Goal: Transaction & Acquisition: Purchase product/service

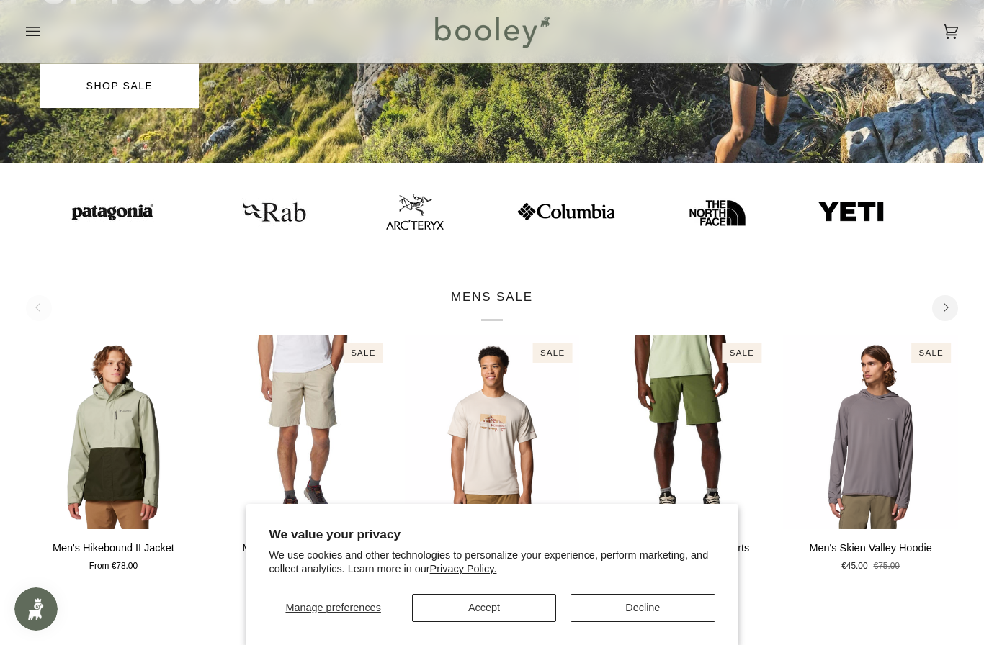
scroll to position [370, 0]
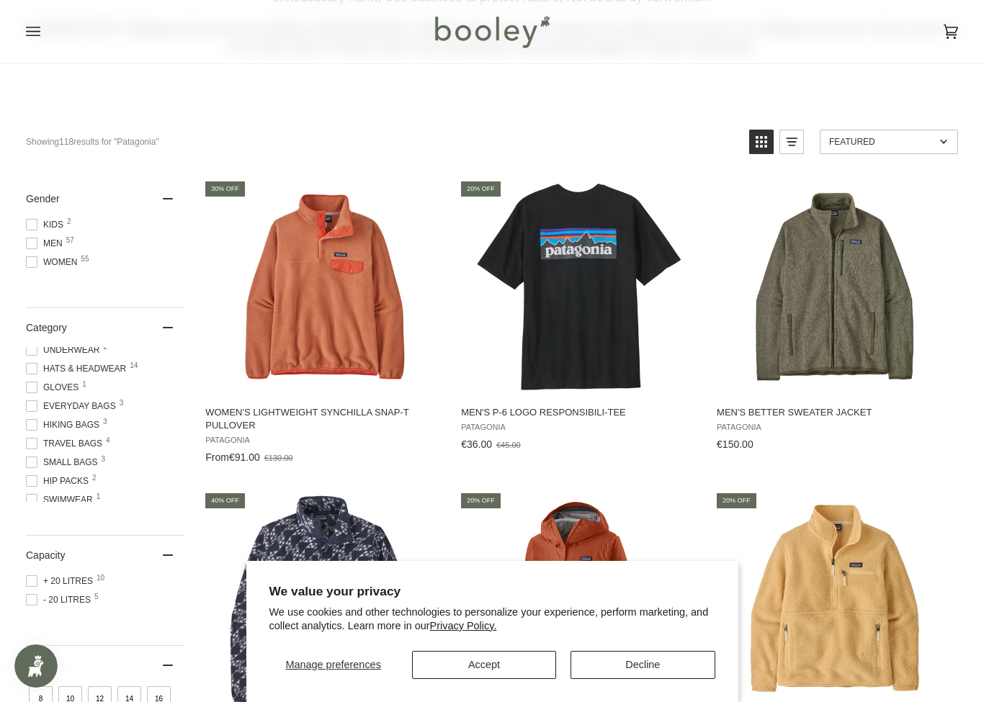
scroll to position [189, 0]
click at [31, 247] on span at bounding box center [32, 244] width 12 height 12
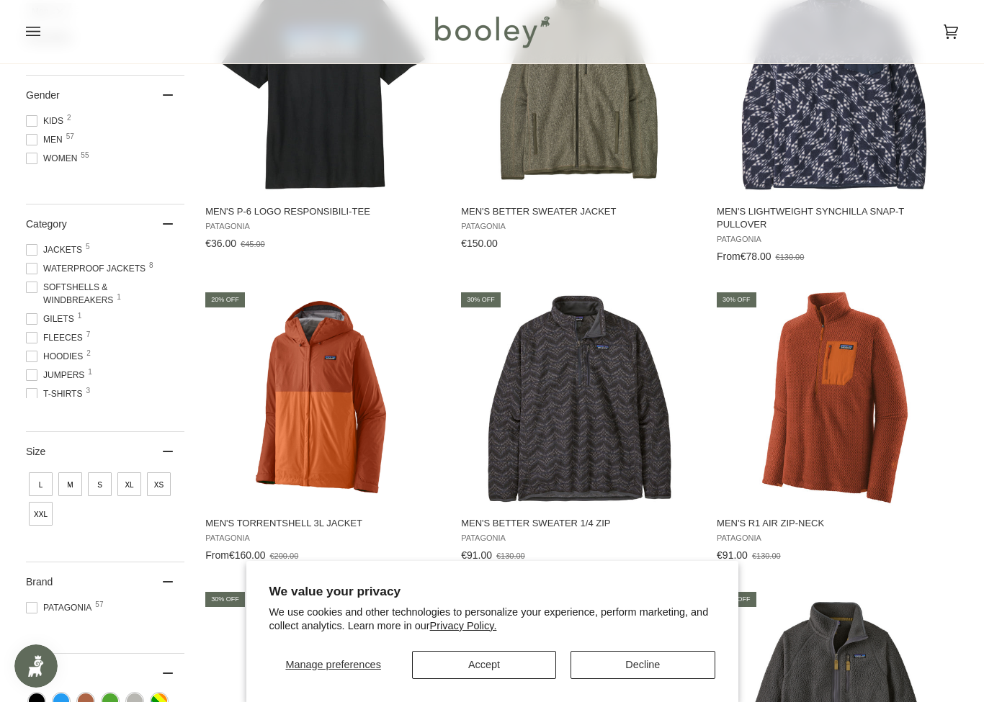
scroll to position [388, 0]
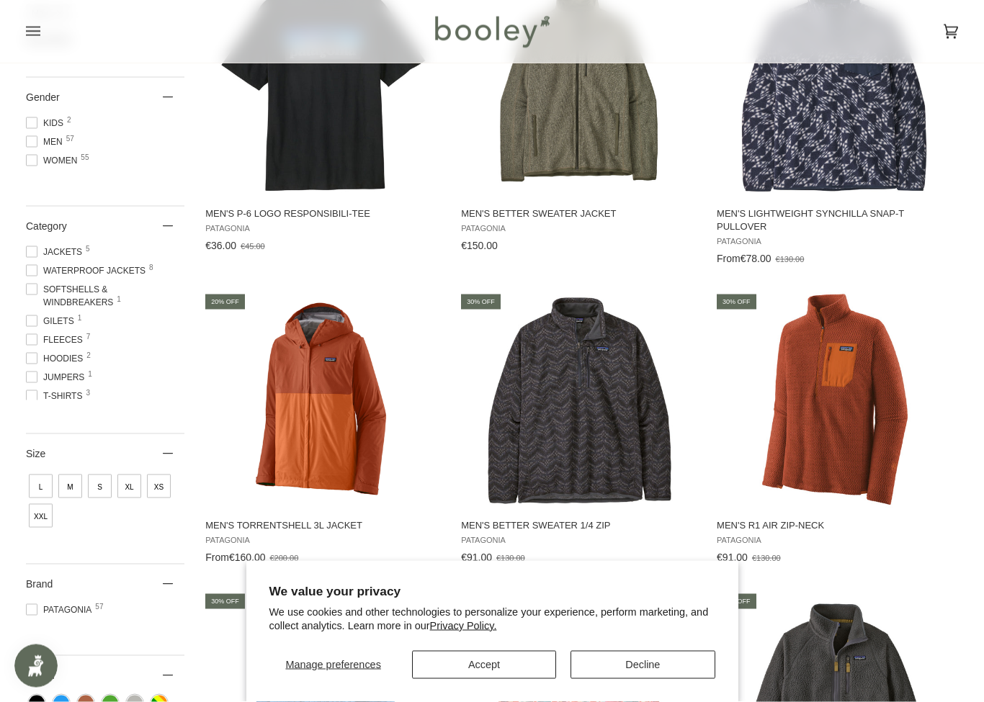
click at [32, 277] on span at bounding box center [32, 271] width 12 height 12
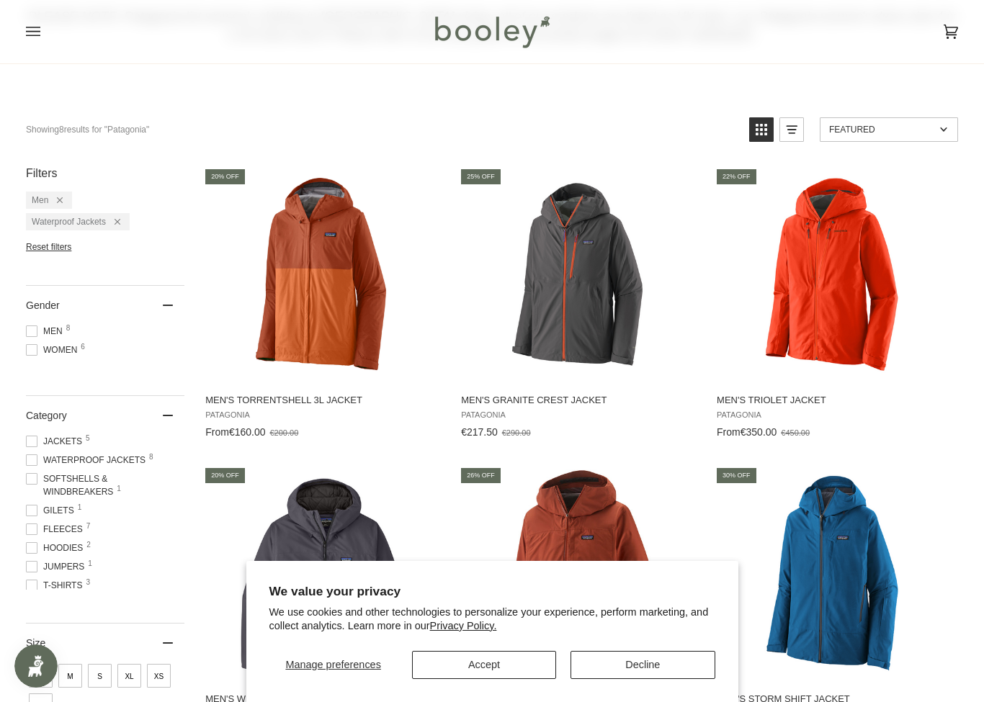
scroll to position [201, 0]
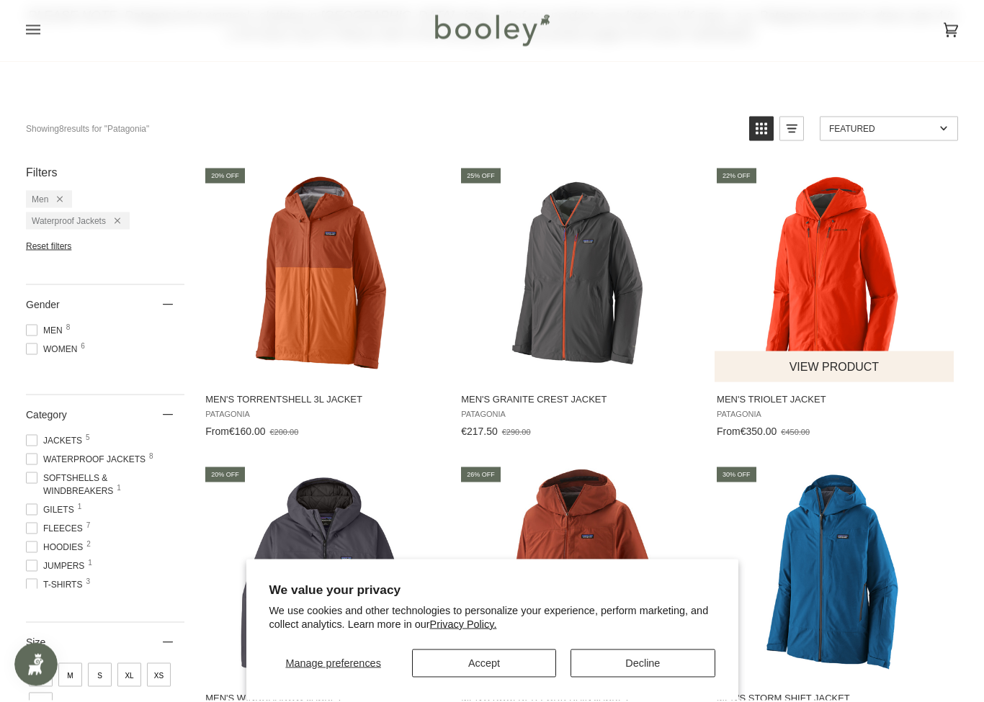
click at [847, 315] on img "Men's Triolet Jacket" at bounding box center [835, 276] width 216 height 216
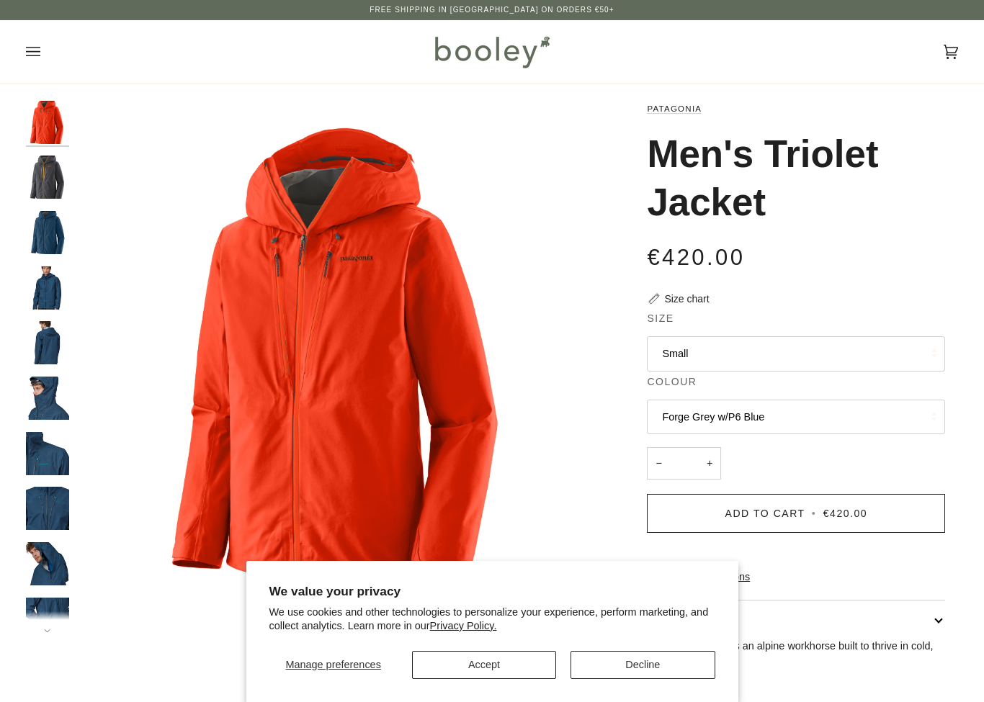
click at [899, 352] on button "Small" at bounding box center [796, 353] width 298 height 35
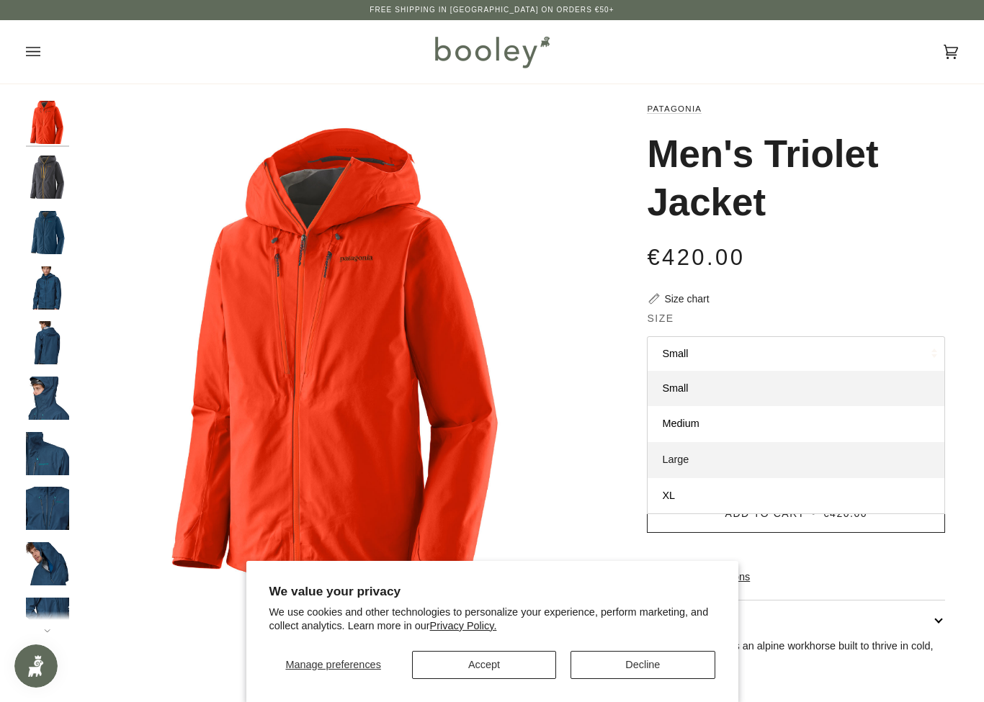
click at [782, 457] on link "Large" at bounding box center [796, 460] width 297 height 36
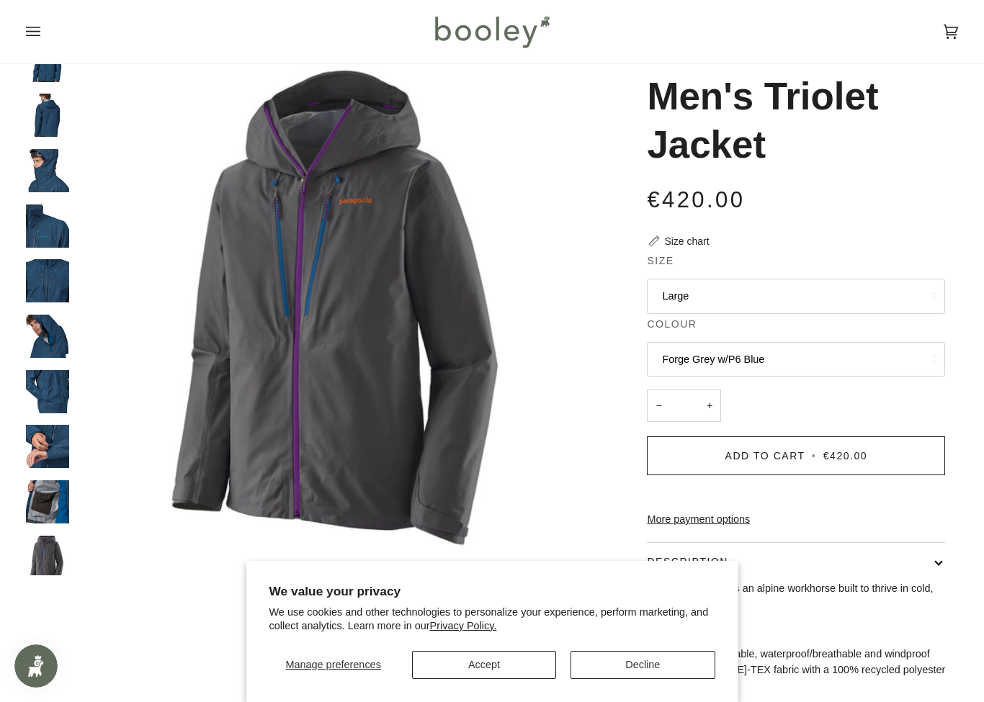
scroll to position [51, 0]
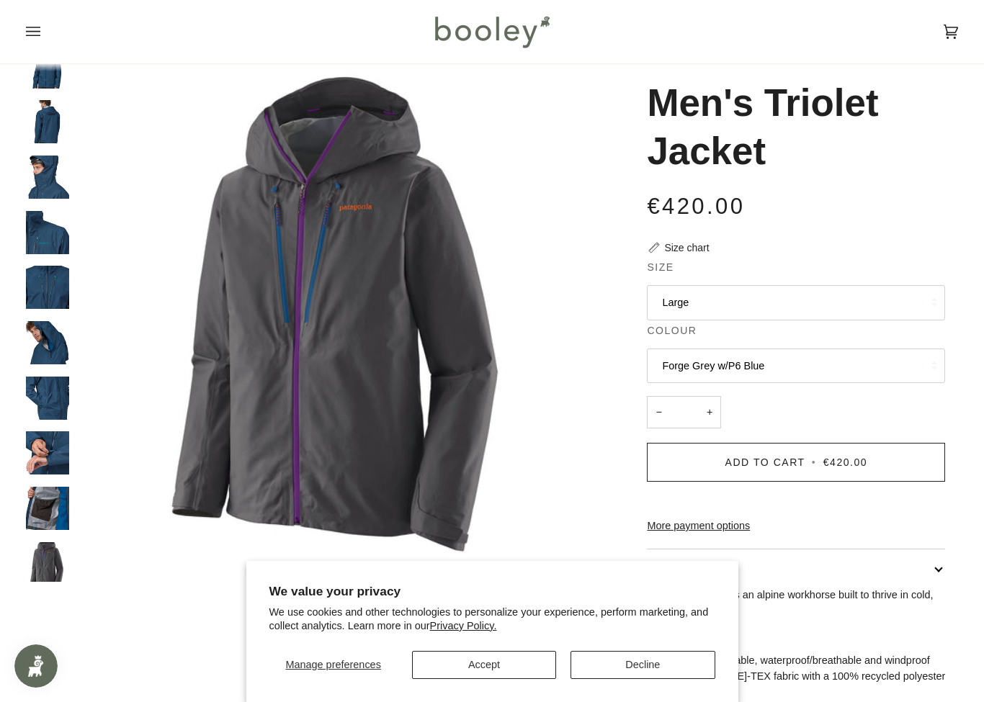
click at [849, 312] on button "Large" at bounding box center [796, 302] width 298 height 35
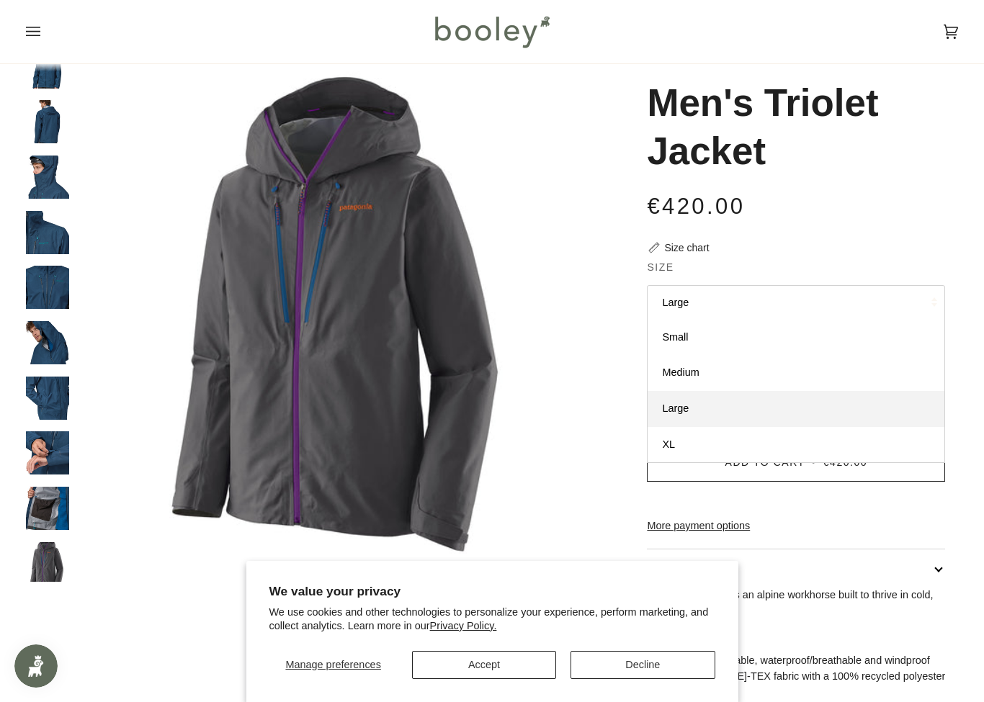
click at [800, 305] on button "Large" at bounding box center [796, 302] width 298 height 35
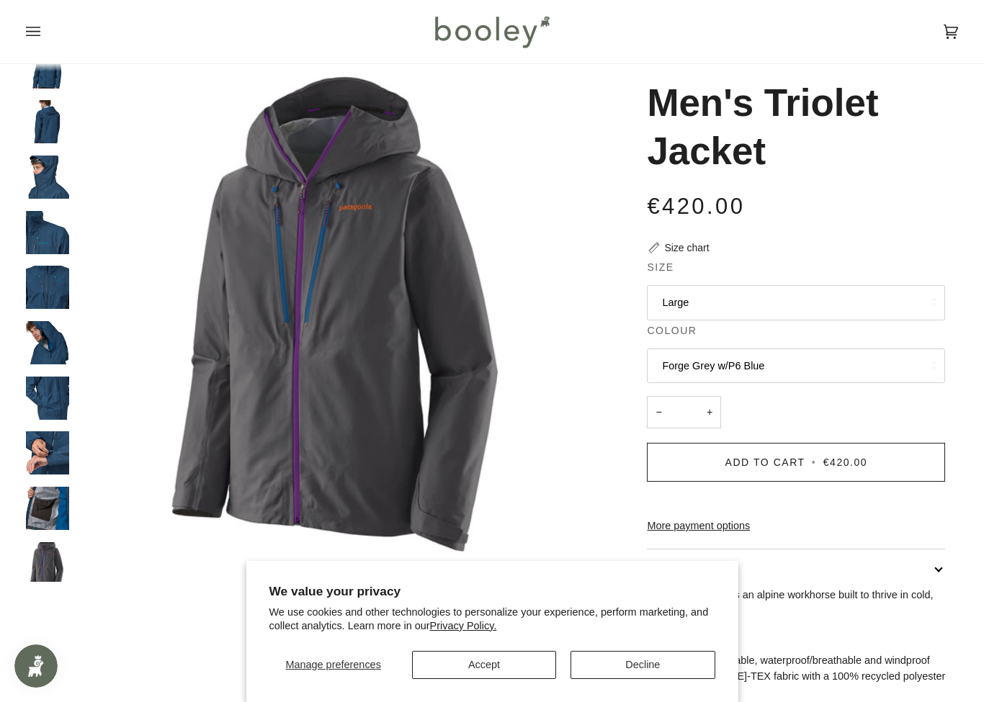
click at [819, 372] on button "Forge Grey w/P6 Blue" at bounding box center [796, 366] width 298 height 35
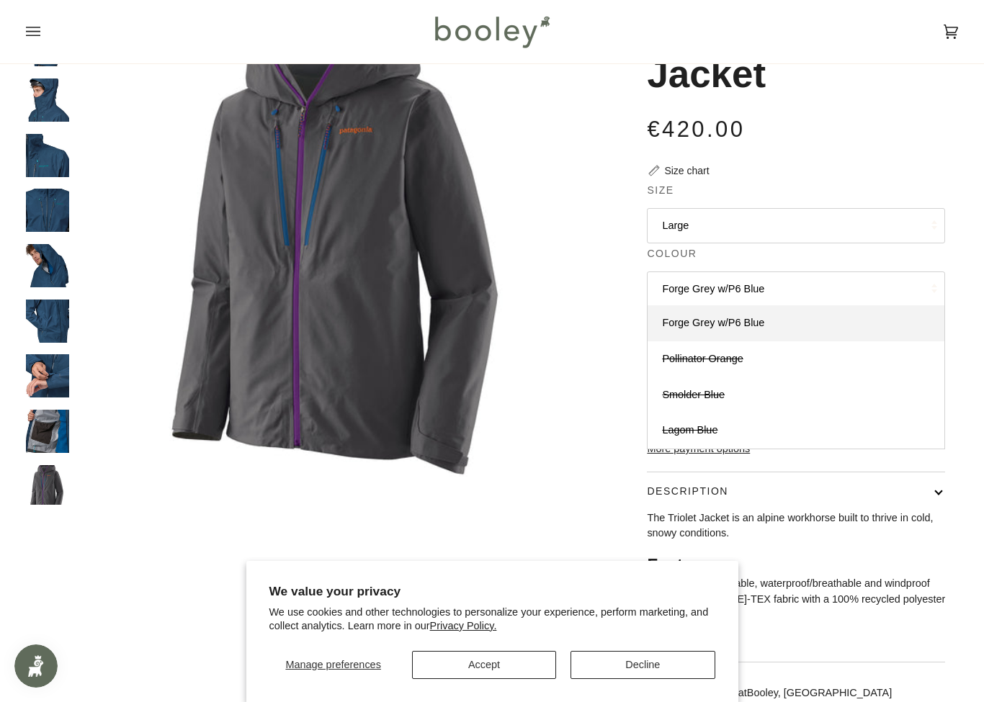
scroll to position [0, 0]
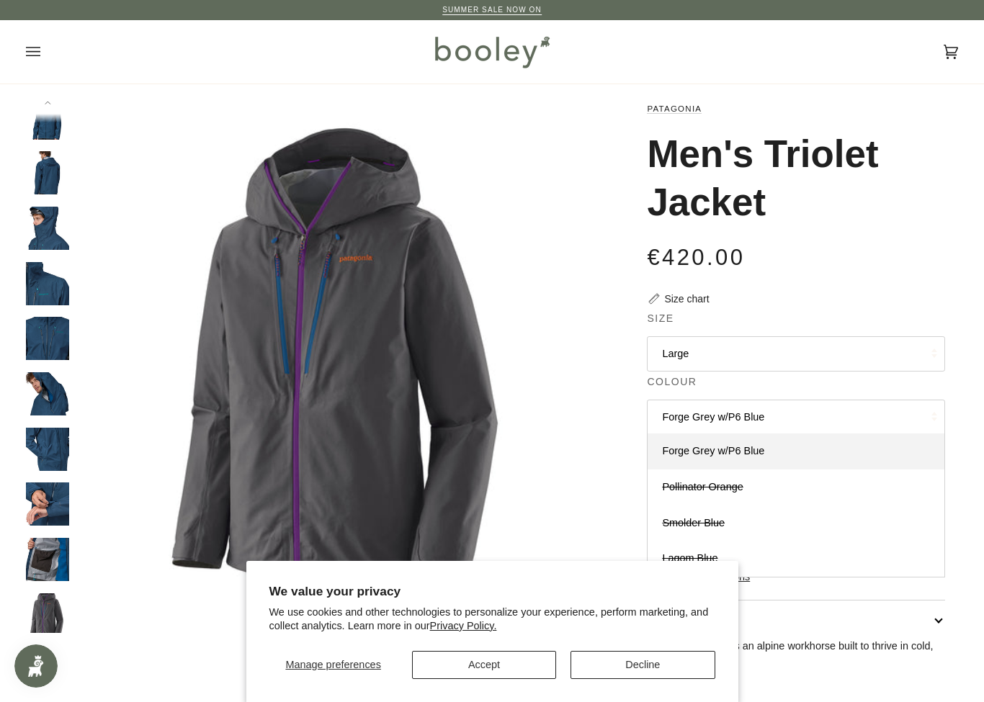
click at [868, 349] on button "Large" at bounding box center [796, 353] width 298 height 35
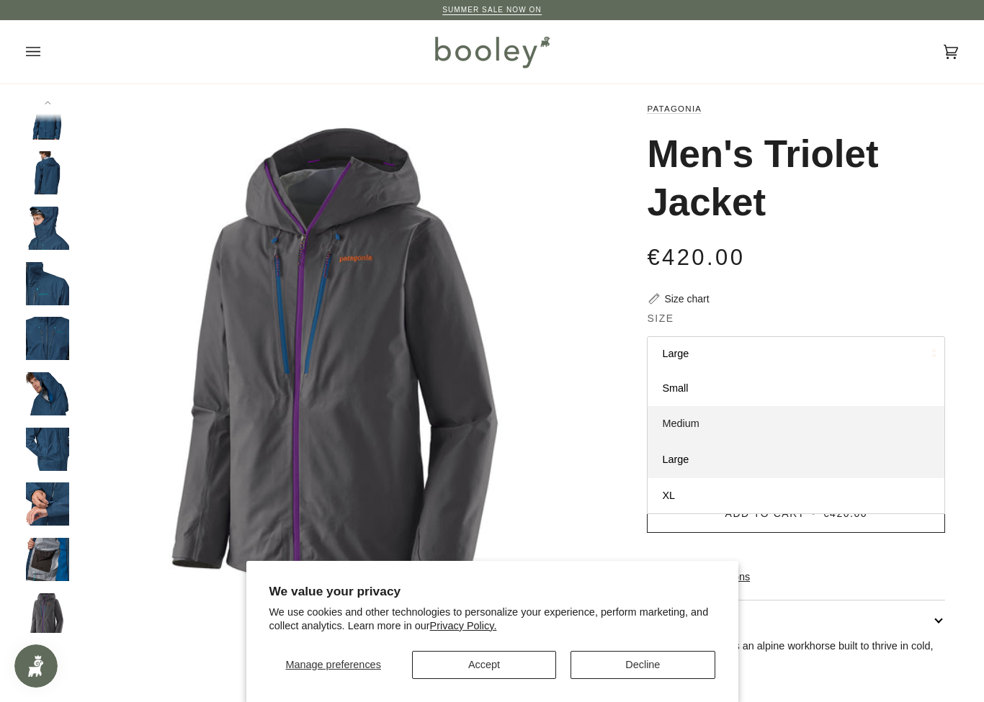
click at [791, 424] on link "Medium" at bounding box center [796, 424] width 297 height 36
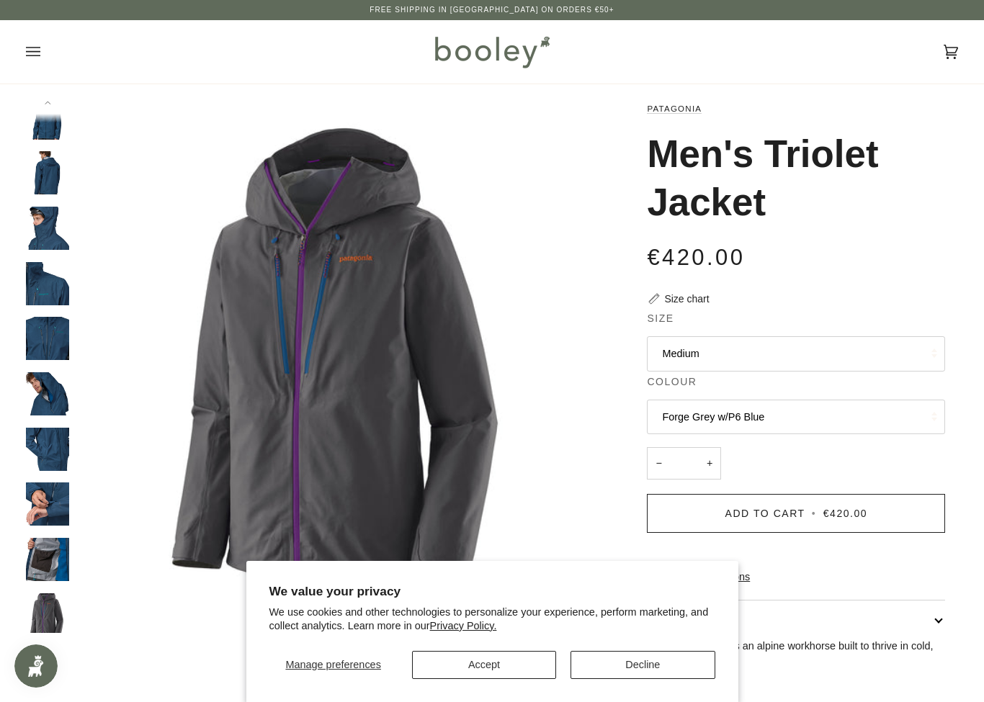
click at [882, 419] on button "Forge Grey w/P6 Blue" at bounding box center [796, 417] width 298 height 35
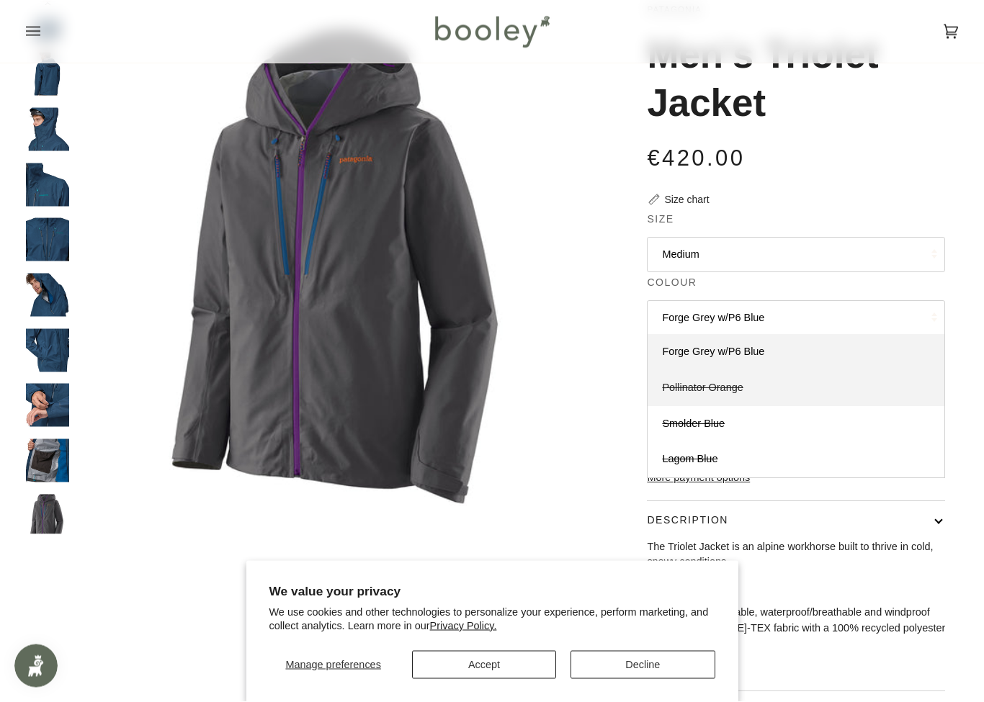
click at [854, 396] on link "Pollinator Orange" at bounding box center [796, 389] width 297 height 36
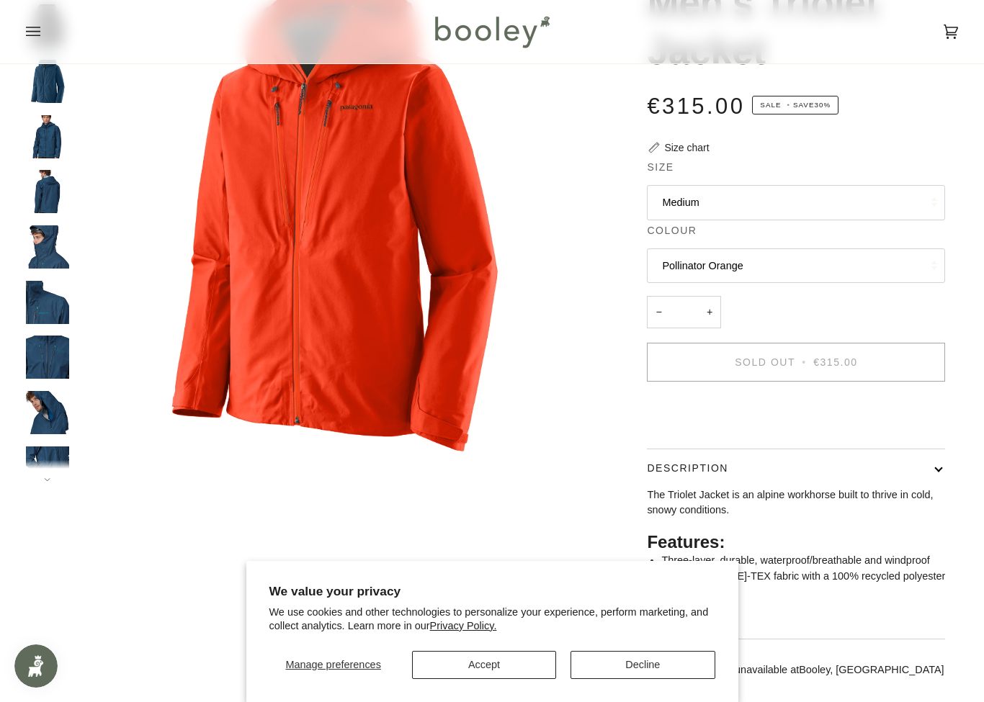
scroll to position [143, 0]
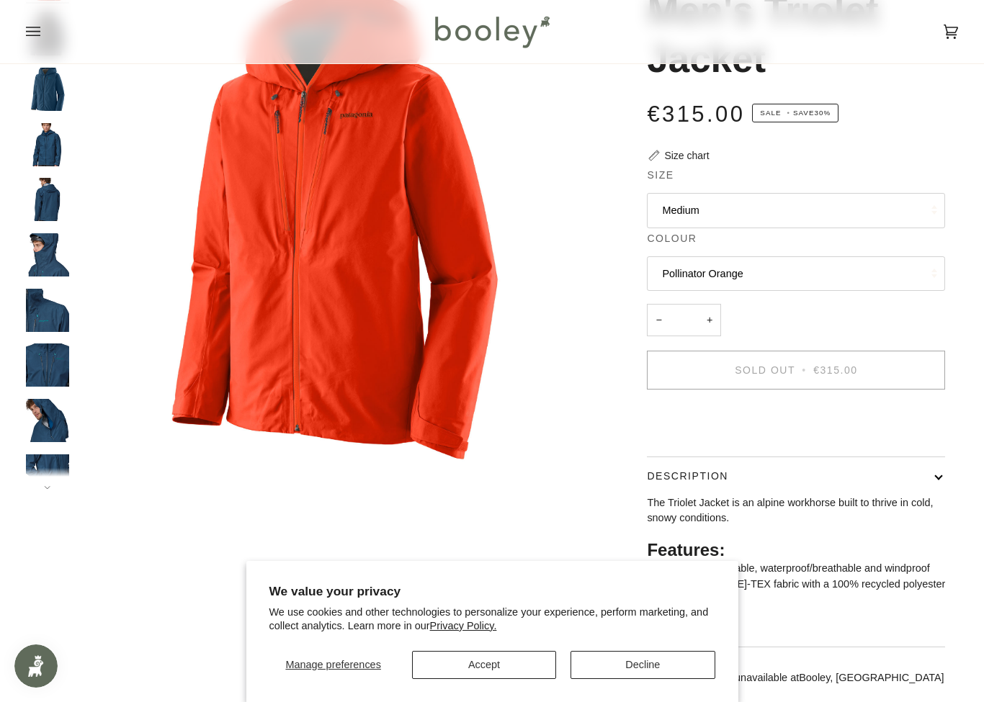
click at [877, 212] on button "Medium" at bounding box center [796, 210] width 298 height 35
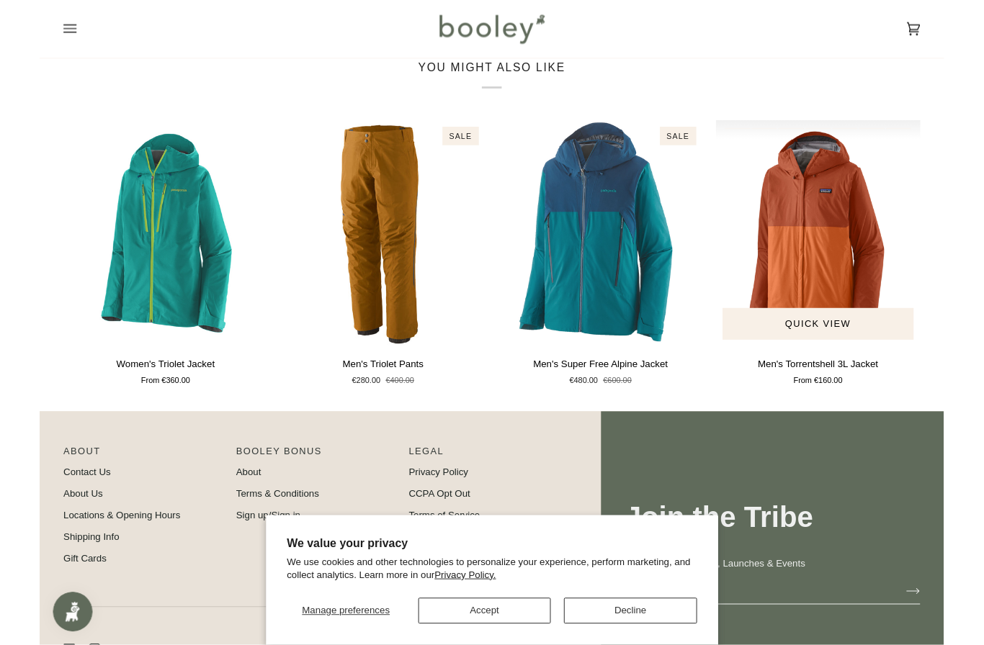
scroll to position [830, 0]
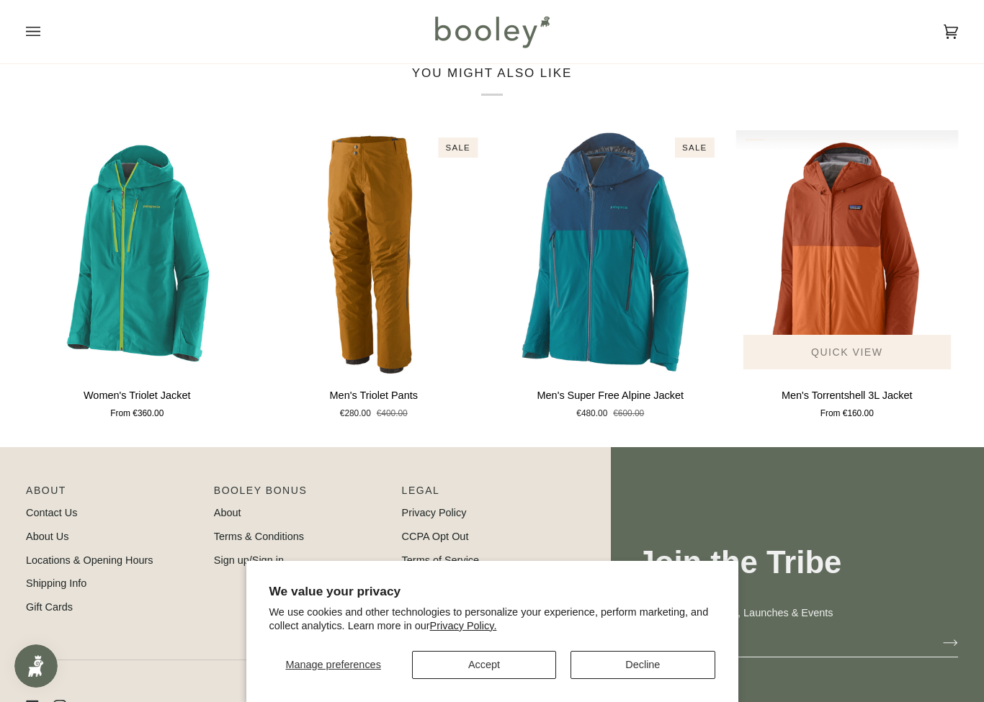
click at [895, 365] on button "Quick view" at bounding box center [847, 352] width 208 height 35
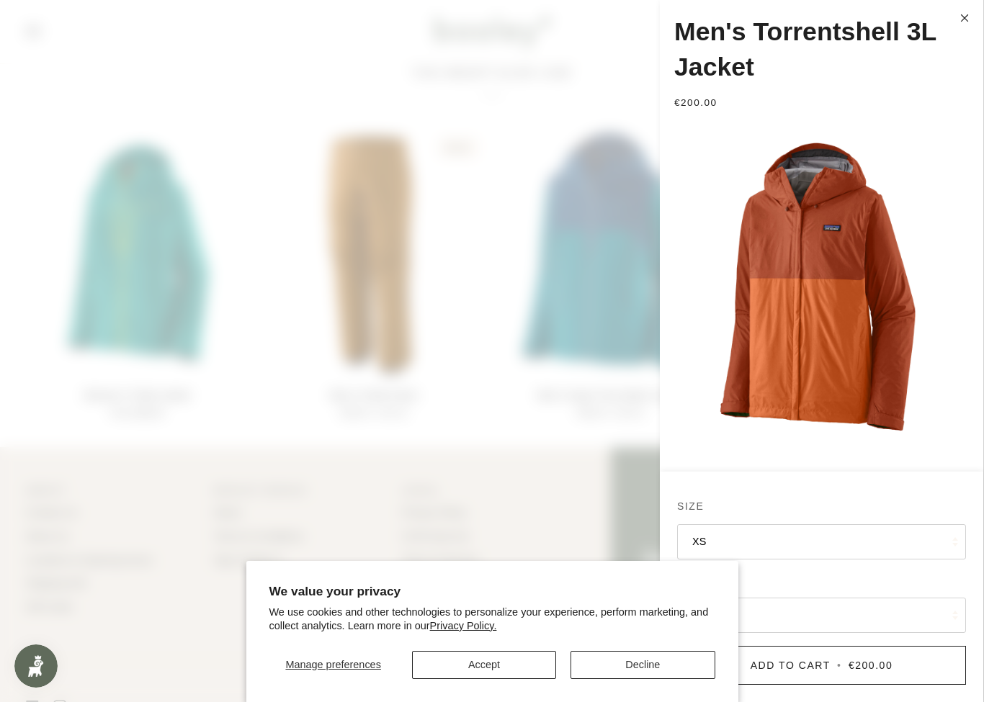
click at [501, 668] on button "Accept" at bounding box center [484, 665] width 144 height 28
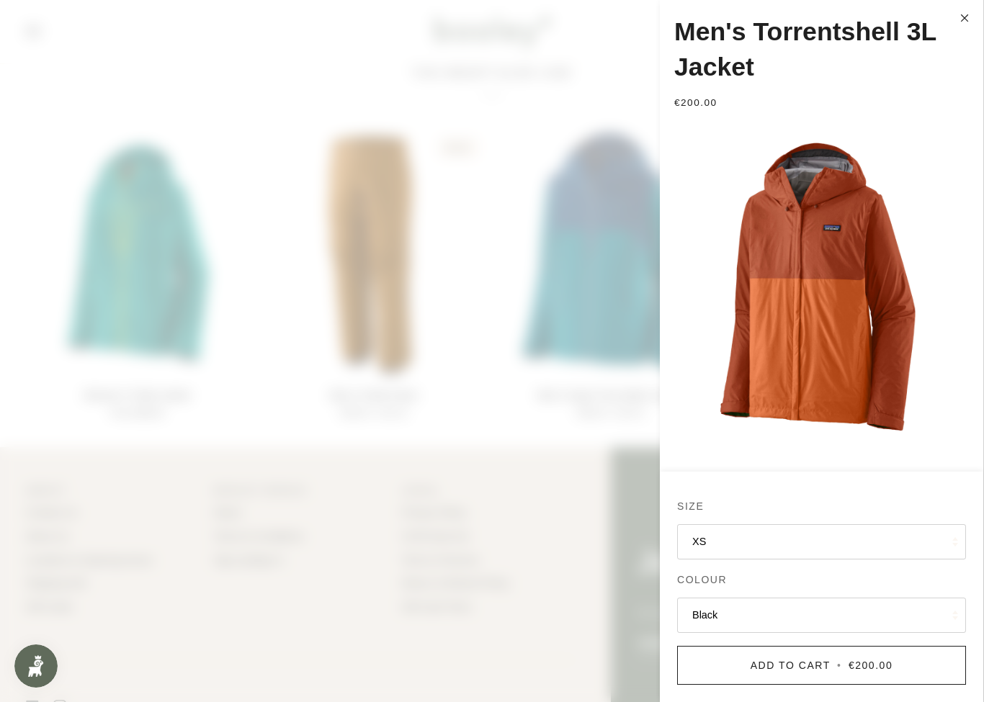
click at [918, 549] on button "XS" at bounding box center [821, 541] width 289 height 35
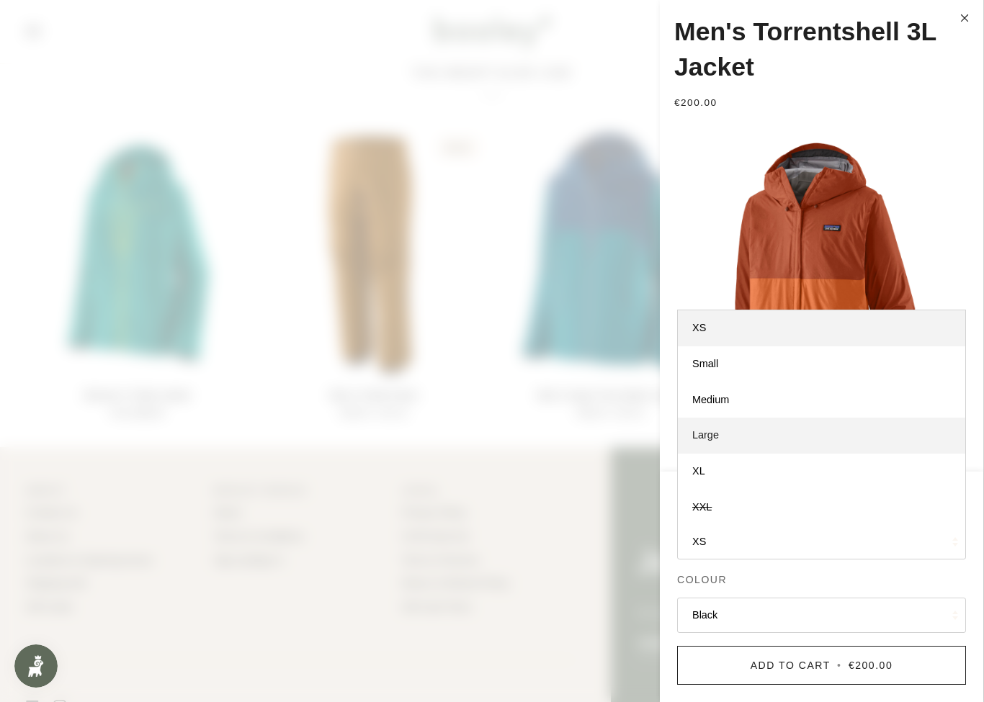
click at [791, 439] on link "Large" at bounding box center [821, 436] width 287 height 36
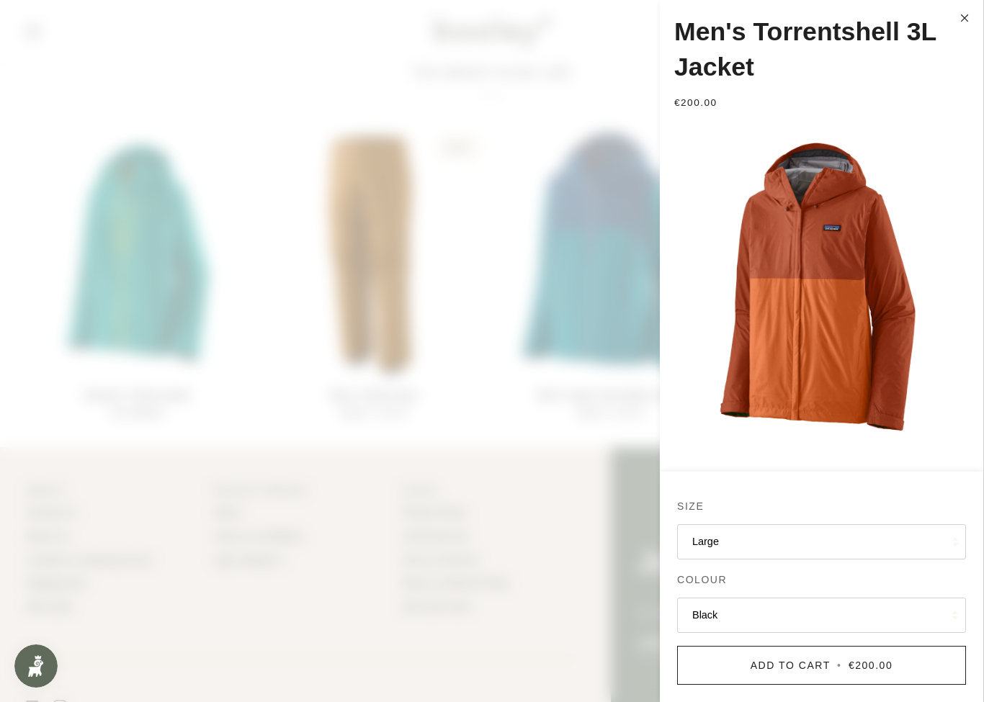
click at [875, 623] on button "Black" at bounding box center [821, 615] width 289 height 35
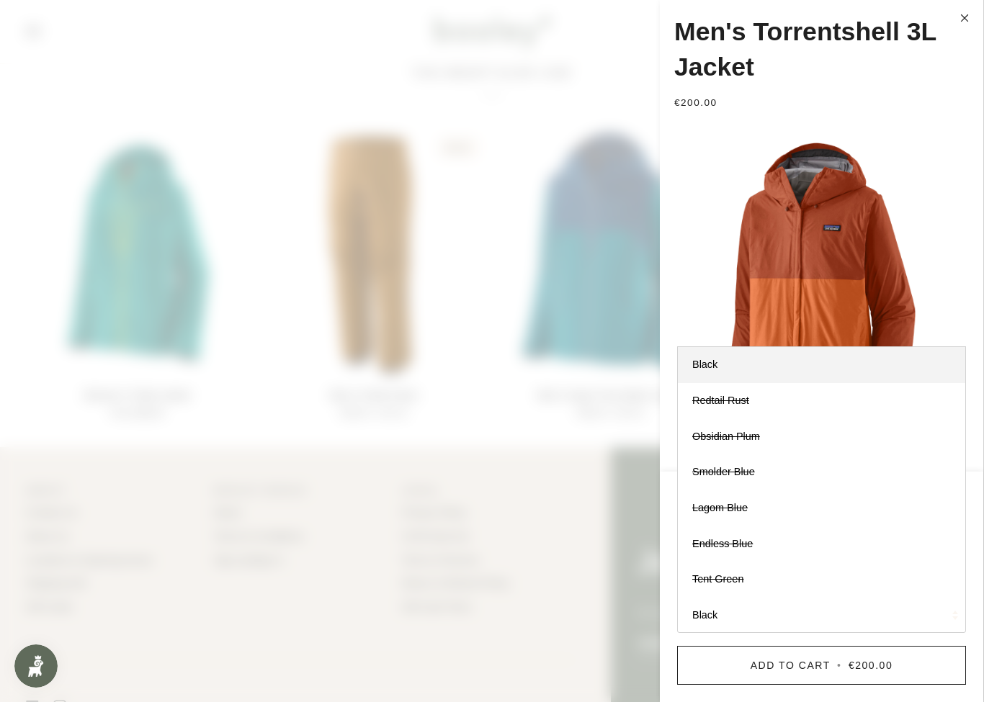
click at [872, 621] on button "Black" at bounding box center [821, 615] width 289 height 35
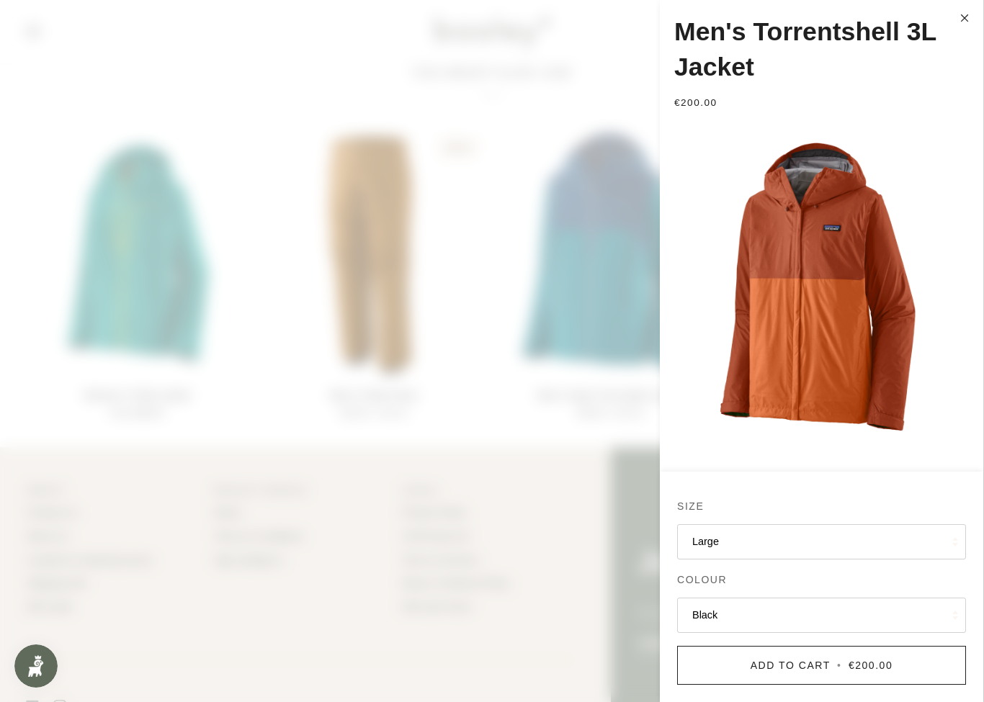
click at [155, 475] on div "About Pipeline_Footer Main Contact Us About Us Locations & Opening Hours Shippi…" at bounding box center [300, 553] width 549 height 212
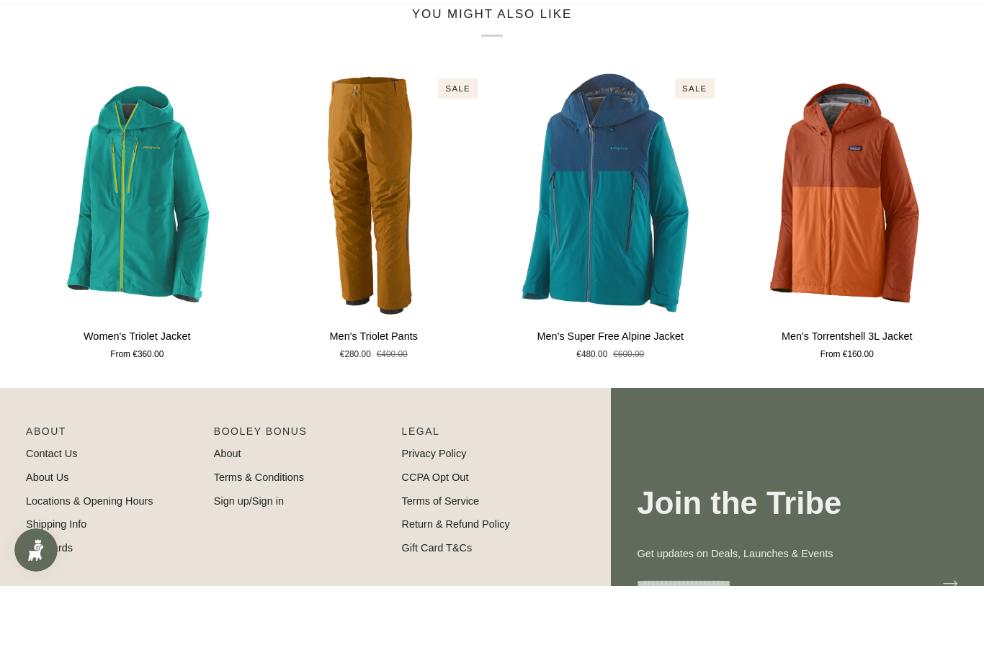
scroll to position [889, 0]
